Goal: Information Seeking & Learning: Understand process/instructions

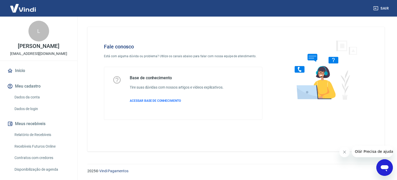
click at [383, 165] on icon "Abrir janela de mensagens" at bounding box center [385, 168] width 8 height 6
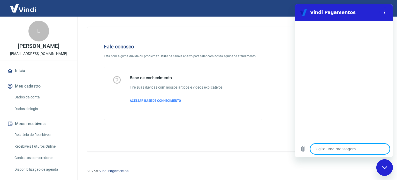
click at [337, 149] on textarea at bounding box center [350, 149] width 80 height 10
type textarea "config"
type textarea "x"
type textarea "configu"
type textarea "x"
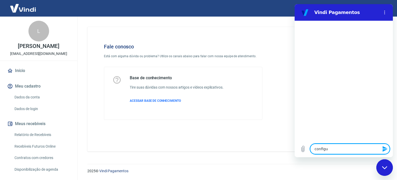
type textarea "configur"
type textarea "x"
type textarea "configura"
type textarea "x"
type textarea "configuraç"
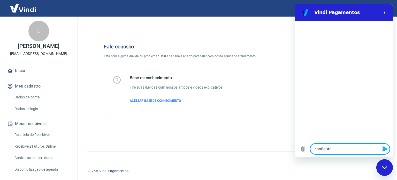
type textarea "x"
type textarea "configuraçã"
type textarea "x"
type textarea "configuração"
type textarea "x"
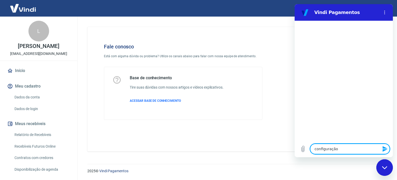
type textarea "configuração"
type textarea "x"
type textarea "configuração c"
type textarea "x"
type textarea "configuração ca"
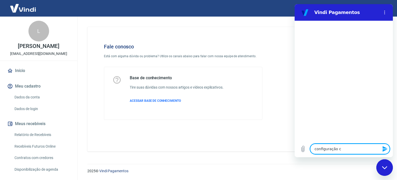
type textarea "x"
type textarea "configuração car"
type textarea "x"
type textarea "configuração cart"
type textarea "x"
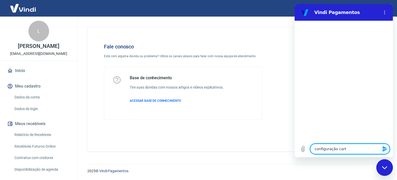
type textarea "configuração cartã"
type textarea "x"
type textarea "configuração cartão"
type textarea "x"
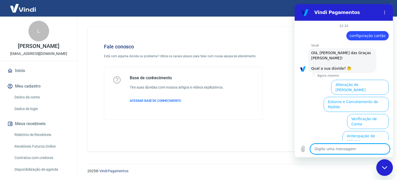
scroll to position [39, 0]
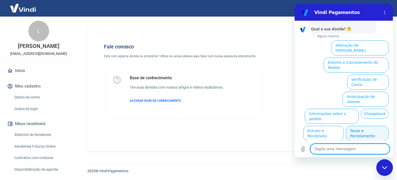
click at [362, 126] on button "Taxas e Parcelamento" at bounding box center [367, 133] width 43 height 15
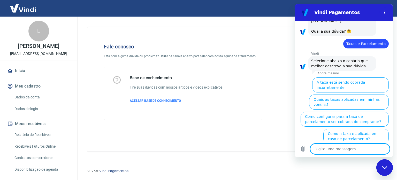
scroll to position [37, 0]
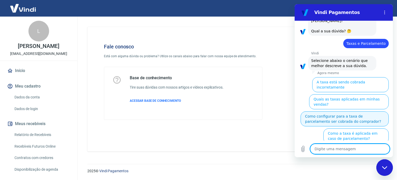
click at [348, 111] on button "Como configurar para a taxa de parcelamento ser cobrada do comprador?" at bounding box center [345, 118] width 88 height 15
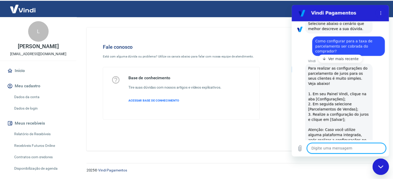
scroll to position [101, 0]
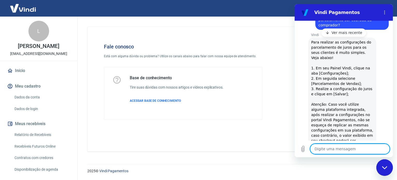
click at [32, 9] on img at bounding box center [23, 8] width 34 height 16
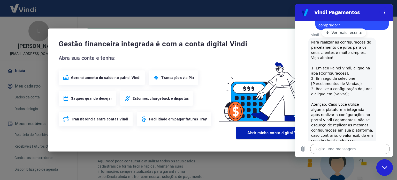
click at [271, 25] on div "Gestão financeira integrada é com a conta digital Vindi Abra sua conta e tenha:…" at bounding box center [198, 90] width 397 height 180
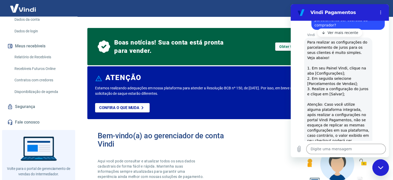
scroll to position [88, 0]
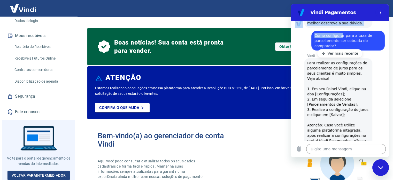
drag, startPoint x: 362, startPoint y: 13, endPoint x: 341, endPoint y: 24, distance: 24.1
click at [341, 24] on div "Vindi Pagamentos 12:10 diz: configuração cartão Enviado · 12:10 [PERSON_NAME] d…" at bounding box center [340, 80] width 98 height 153
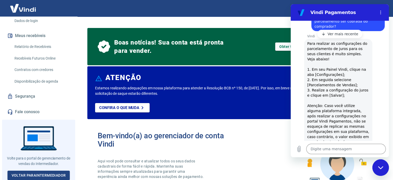
scroll to position [100, 0]
click at [381, 12] on icon "Menu de opções" at bounding box center [381, 12] width 4 height 4
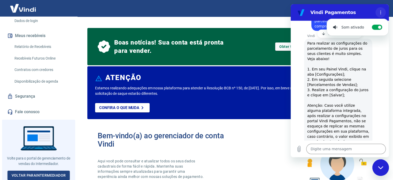
click at [381, 12] on icon "Menu de opções" at bounding box center [381, 12] width 4 height 4
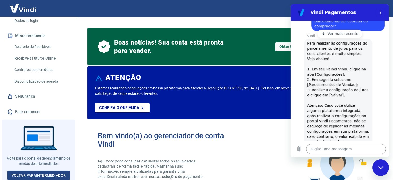
click at [380, 168] on icon "Fechar janela de mensagens" at bounding box center [380, 167] width 5 height 3
type textarea "x"
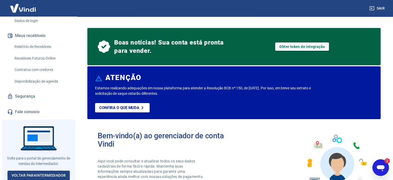
scroll to position [0, 0]
click at [25, 8] on img at bounding box center [23, 8] width 34 height 16
click at [44, 174] on link "Voltar para Intermediador" at bounding box center [39, 175] width 63 height 10
